Goal: Information Seeking & Learning: Learn about a topic

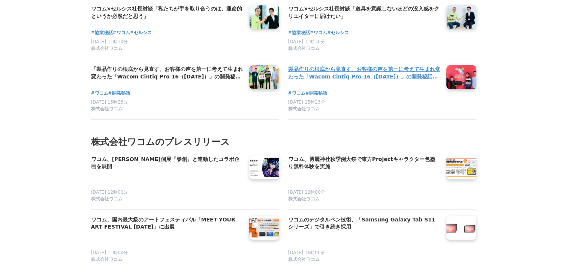
scroll to position [1912, 0]
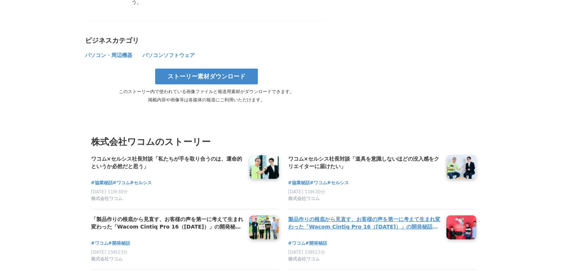
click at [399, 215] on h4 "製品作りの根底から見直す、お客様の声を第一に考えて生まれ変わった「Wacom Cintiq Pro 16（[DATE]）」の開発秘話【前編】" at bounding box center [364, 222] width 152 height 15
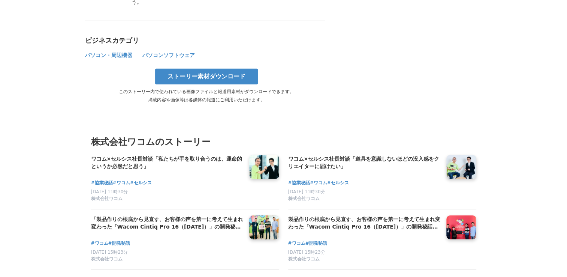
scroll to position [2024, 0]
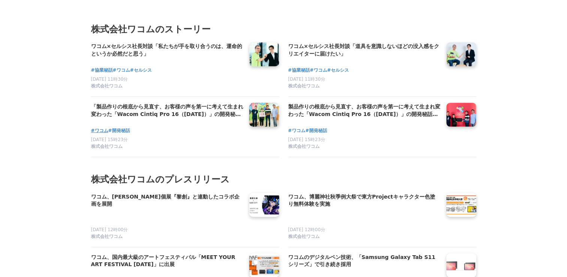
click at [103, 127] on span "#ワコム" at bounding box center [99, 130] width 17 height 7
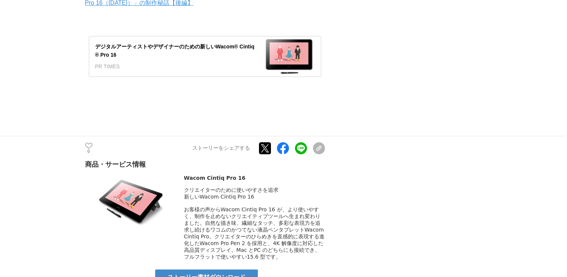
scroll to position [3112, 0]
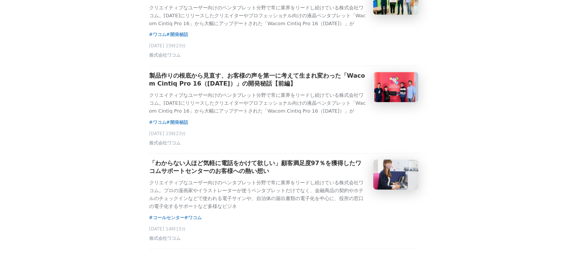
scroll to position [337, 0]
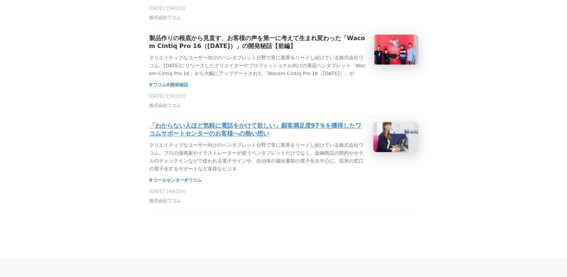
click at [348, 138] on h3 "「わからない人ほど気軽に電話をかけて欲しい」顧客満足度97％を獲得したワコムサポートセンターのお客様への熱い想い" at bounding box center [258, 130] width 218 height 16
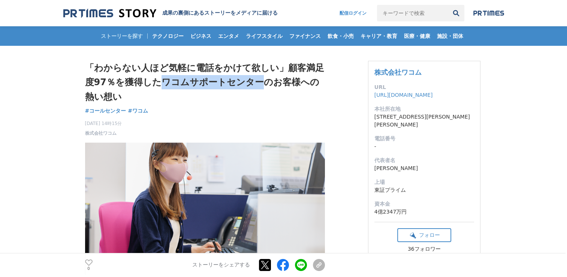
drag, startPoint x: 163, startPoint y: 82, endPoint x: 261, endPoint y: 82, distance: 97.5
click at [261, 82] on h1 "「わからない人ほど気軽に電話をかけて欲しい」顧客満足度97％を獲得したワコムサポートセンターのお客様への熱い想い" at bounding box center [205, 82] width 240 height 43
copy h1 "ワコムサポートセンター"
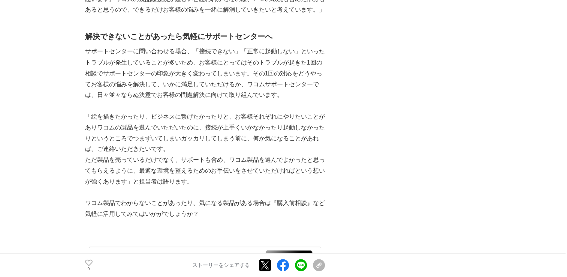
scroll to position [4424, 0]
